Goal: Information Seeking & Learning: Learn about a topic

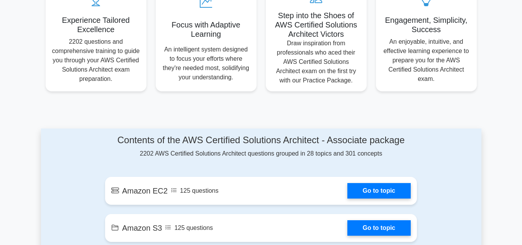
scroll to position [39, 0]
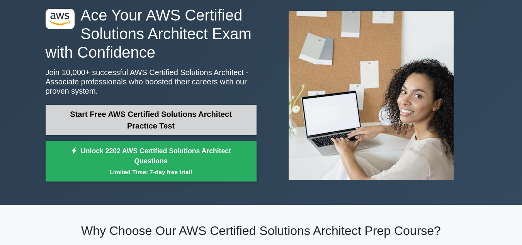
click at [133, 117] on link "Start Free AWS Certified Solutions Architect Practice Test" at bounding box center [151, 120] width 211 height 30
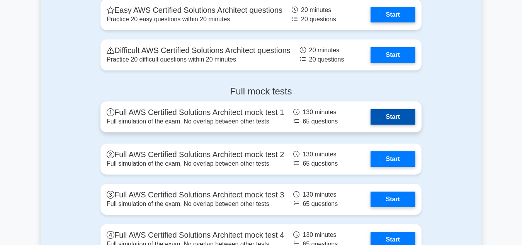
scroll to position [1740, 0]
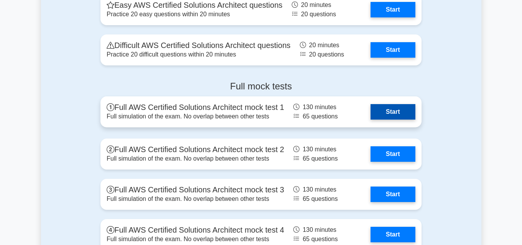
click at [393, 111] on link "Start" at bounding box center [393, 111] width 45 height 15
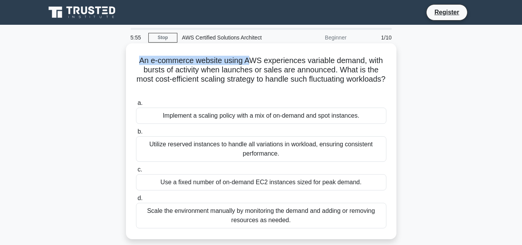
drag, startPoint x: 139, startPoint y: 60, endPoint x: 251, endPoint y: 65, distance: 111.9
click at [251, 65] on h5 "An e-commerce website using AWS experiences variable demand, with bursts of act…" at bounding box center [261, 75] width 252 height 38
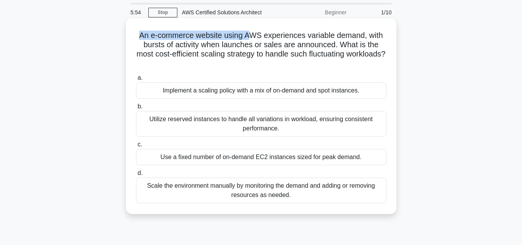
scroll to position [39, 0]
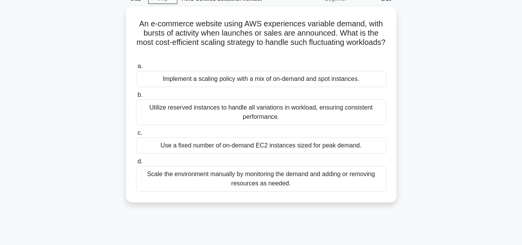
click at [403, 103] on div "An e-commerce website using AWS experiences variable demand, with bursts of act…" at bounding box center [261, 109] width 441 height 205
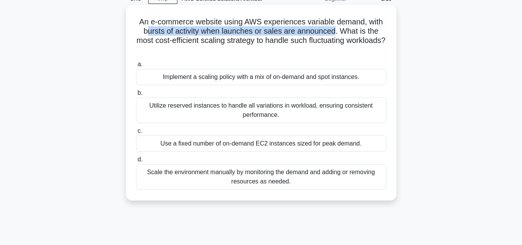
drag, startPoint x: 147, startPoint y: 31, endPoint x: 337, endPoint y: 36, distance: 190.3
click at [337, 36] on h5 "An e-commerce website using AWS experiences variable demand, with bursts of act…" at bounding box center [261, 36] width 252 height 38
drag, startPoint x: 155, startPoint y: 40, endPoint x: 306, endPoint y: 50, distance: 150.8
click at [306, 50] on h5 "An e-commerce website using AWS experiences variable demand, with bursts of act…" at bounding box center [261, 36] width 252 height 38
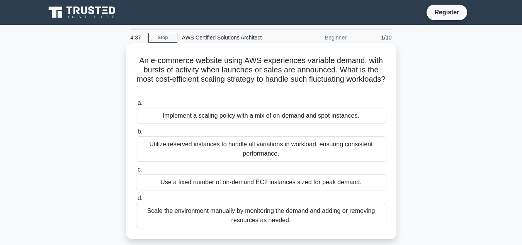
click at [255, 118] on div "Implement a scaling policy with a mix of on-demand and spot instances." at bounding box center [261, 116] width 251 height 16
click at [136, 106] on input "a. Implement a scaling policy with a mix of on-demand and spot instances." at bounding box center [136, 103] width 0 height 5
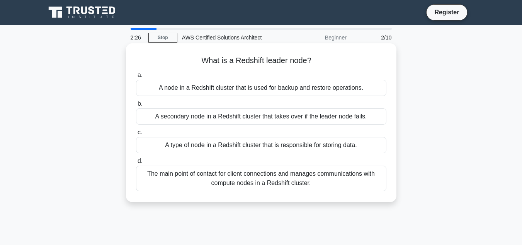
click at [141, 161] on span "d." at bounding box center [140, 160] width 5 height 7
click at [136, 161] on input "d. The main point of contact for client connections and manages communications …" at bounding box center [136, 161] width 0 height 5
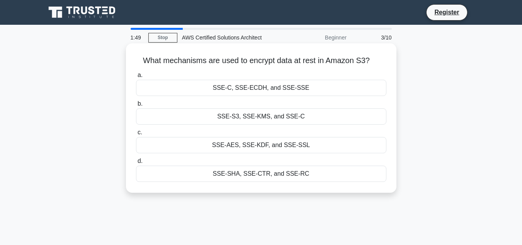
click at [159, 119] on div "SSE-S3, SSE-KMS, and SSE-C" at bounding box center [261, 116] width 251 height 16
click at [136, 106] on input "b. SSE-S3, SSE-KMS, and SSE-C" at bounding box center [136, 103] width 0 height 5
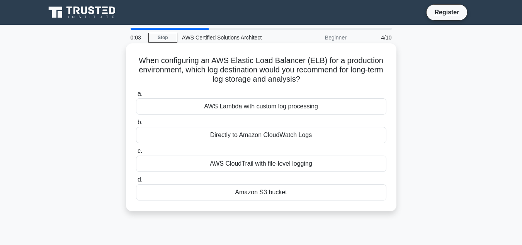
click at [189, 190] on div "Amazon S3 bucket" at bounding box center [261, 192] width 251 height 16
click at [136, 182] on input "d. Amazon S3 bucket" at bounding box center [136, 179] width 0 height 5
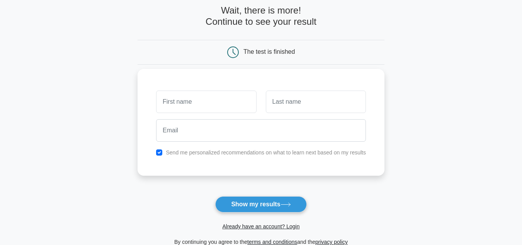
scroll to position [39, 0]
click at [251, 206] on button "Show my results" at bounding box center [260, 204] width 91 height 16
click at [185, 95] on input "text" at bounding box center [206, 101] width 100 height 22
type input "Md"
click at [283, 104] on input "text" at bounding box center [316, 101] width 100 height 22
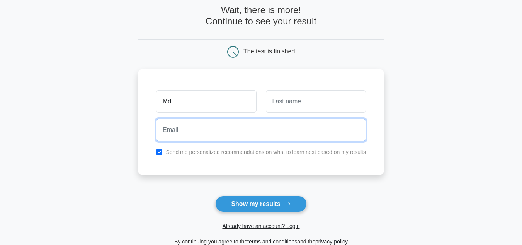
click at [195, 133] on input "email" at bounding box center [261, 130] width 210 height 22
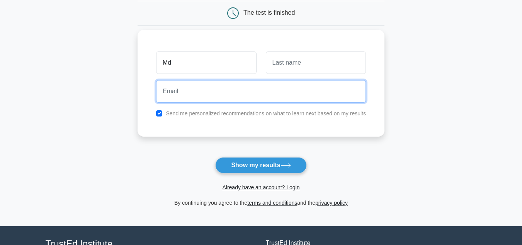
click at [168, 89] on input "email" at bounding box center [261, 91] width 210 height 22
type input "mdsarfaraz2306@gmail.com"
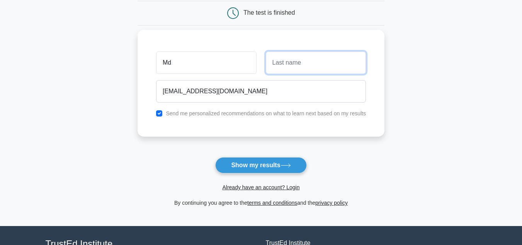
click at [288, 61] on input "text" at bounding box center [316, 62] width 100 height 22
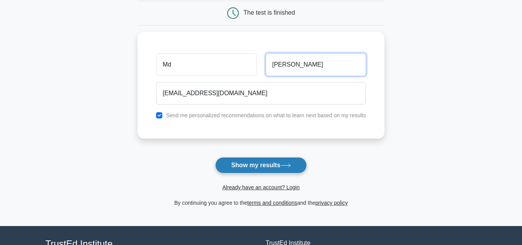
type input "sarfaraz"
click at [256, 165] on button "Show my results" at bounding box center [260, 165] width 91 height 16
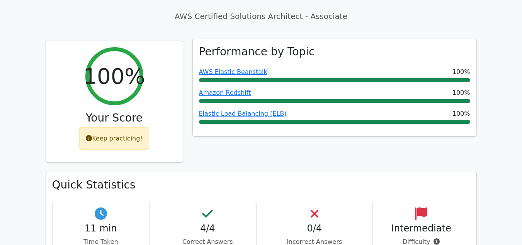
scroll to position [309, 0]
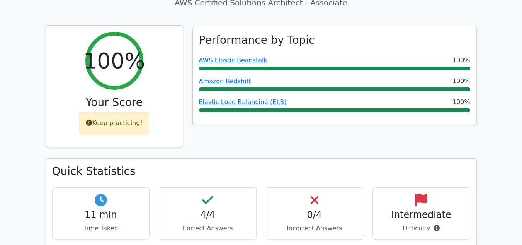
drag, startPoint x: 102, startPoint y: 85, endPoint x: 124, endPoint y: 85, distance: 21.7
click at [124, 112] on div "Keep practicing!" at bounding box center [114, 123] width 70 height 22
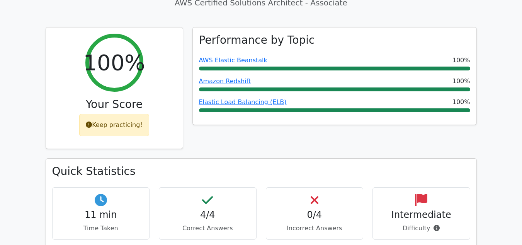
scroll to position [387, 0]
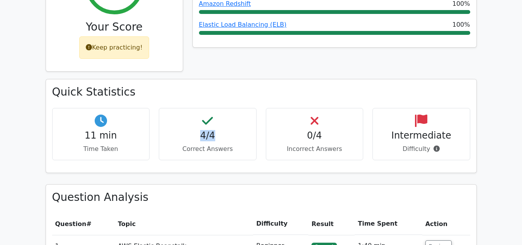
drag, startPoint x: 199, startPoint y: 98, endPoint x: 224, endPoint y: 100, distance: 24.4
click at [224, 130] on h4 "4/4" at bounding box center [208, 135] width 85 height 11
drag, startPoint x: 186, startPoint y: 112, endPoint x: 224, endPoint y: 112, distance: 37.5
click at [223, 144] on p "Correct Answers" at bounding box center [208, 148] width 85 height 9
drag, startPoint x: 295, startPoint y: 111, endPoint x: 338, endPoint y: 111, distance: 42.9
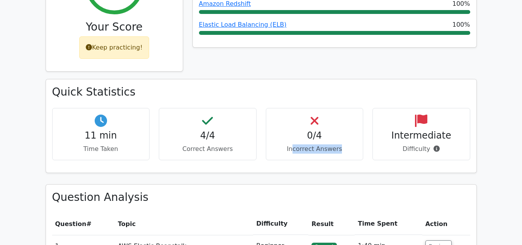
click at [338, 144] on p "Incorrect Answers" at bounding box center [315, 148] width 85 height 9
click at [378, 120] on div "Intermediate Difficulty" at bounding box center [422, 134] width 98 height 52
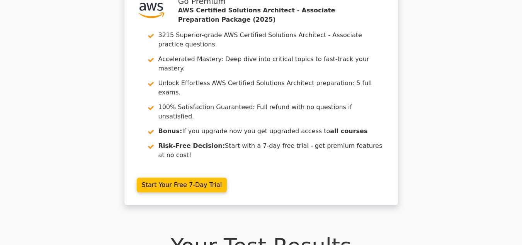
scroll to position [0, 0]
